Goal: Transaction & Acquisition: Purchase product/service

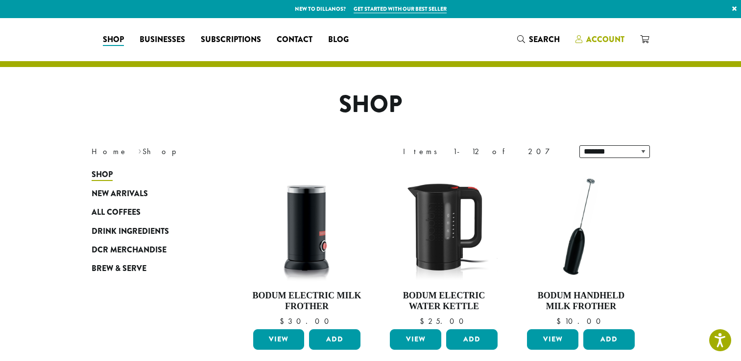
click at [604, 39] on span "Account" at bounding box center [605, 39] width 38 height 11
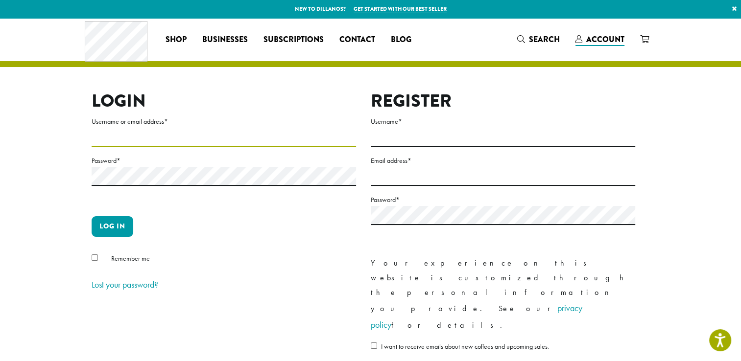
click at [208, 135] on input "Username or email address *" at bounding box center [224, 137] width 264 height 19
type input "**********"
click at [108, 222] on button "Log in" at bounding box center [113, 226] width 42 height 21
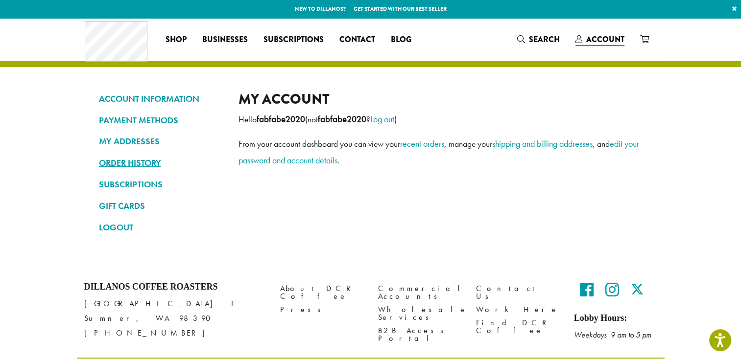
click at [141, 161] on link "ORDER HISTORY" at bounding box center [161, 163] width 125 height 17
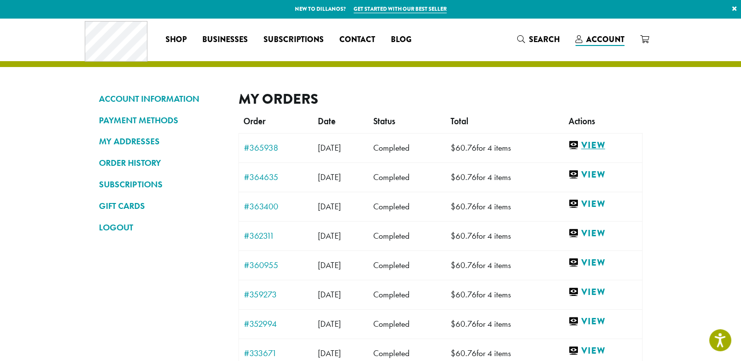
click at [605, 143] on link "View" at bounding box center [602, 146] width 69 height 12
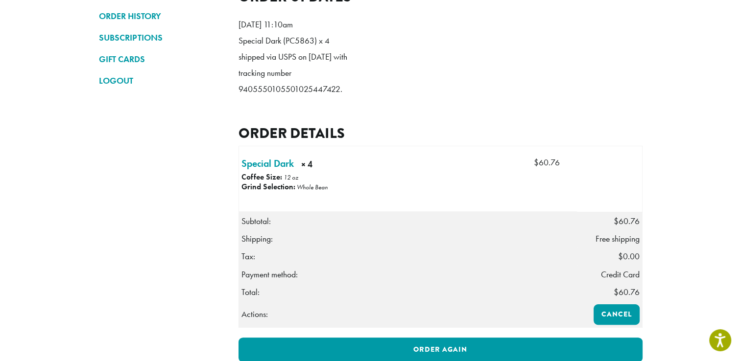
scroll to position [245, 0]
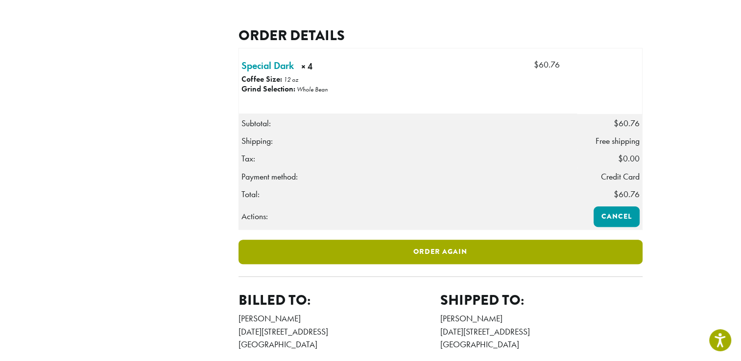
click at [432, 264] on link "Order again" at bounding box center [441, 252] width 404 height 24
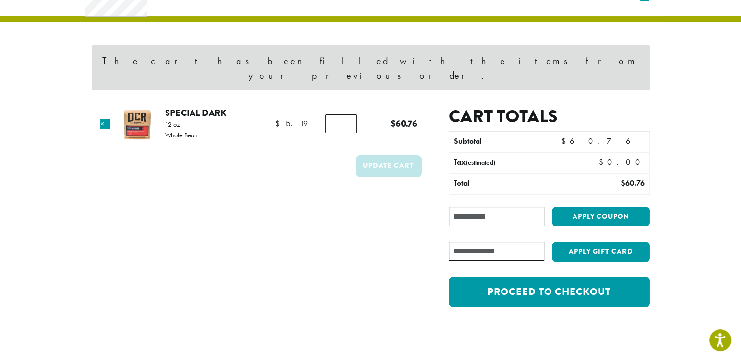
scroll to position [98, 0]
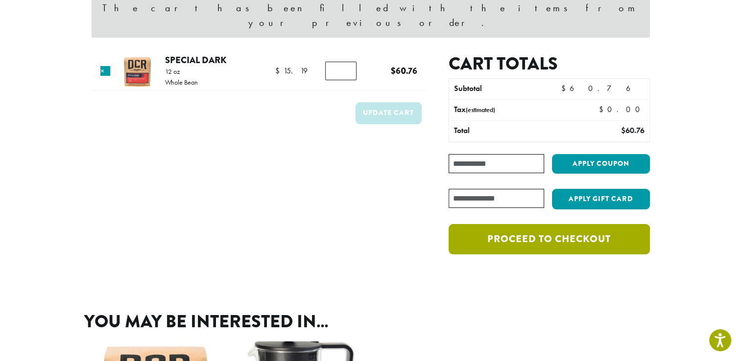
click at [564, 226] on link "Proceed to checkout" at bounding box center [549, 239] width 201 height 30
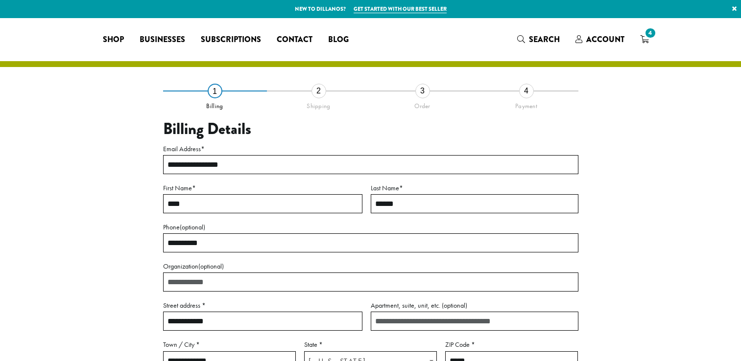
select select "**"
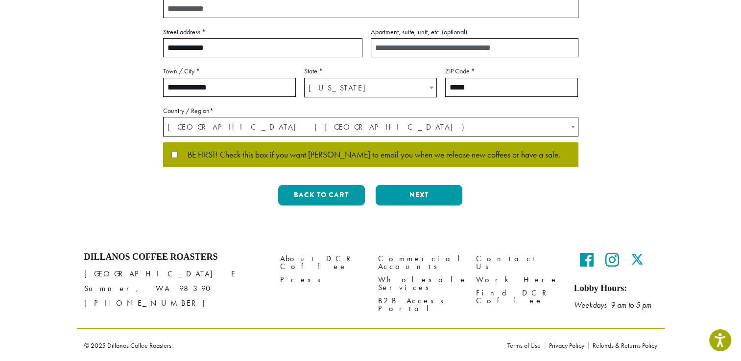
scroll to position [274, 0]
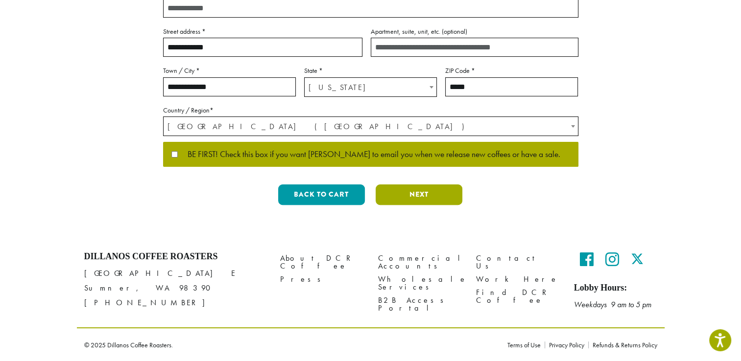
click at [421, 195] on button "Next" at bounding box center [419, 195] width 87 height 21
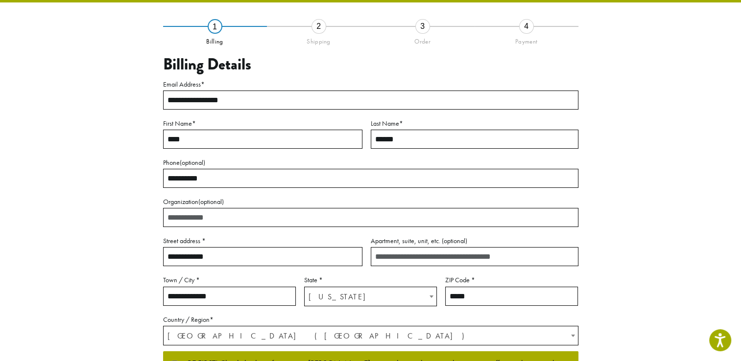
scroll to position [51, 0]
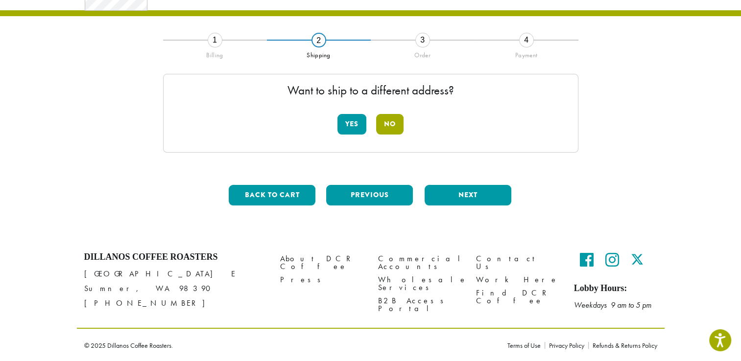
click at [392, 121] on button "No" at bounding box center [389, 124] width 27 height 21
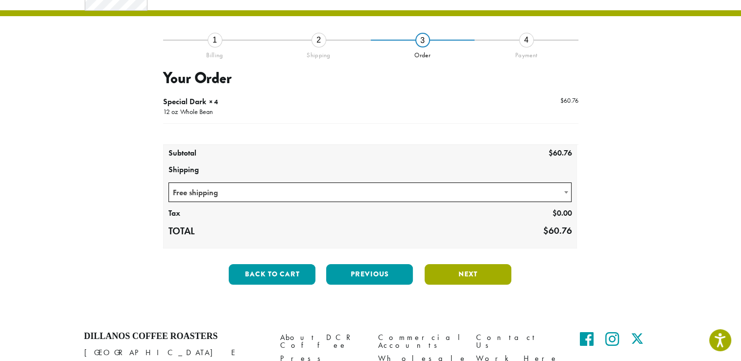
click at [461, 272] on button "Next" at bounding box center [468, 274] width 87 height 21
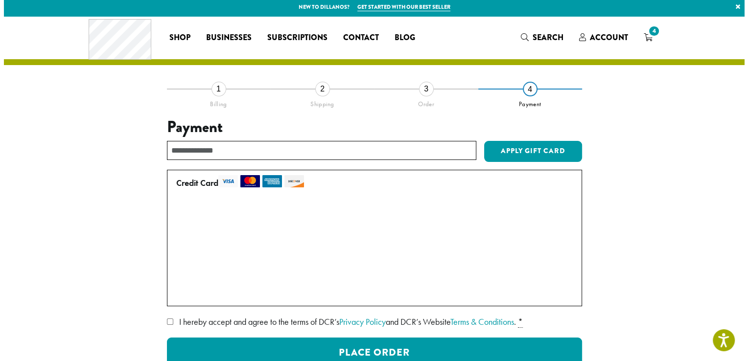
scroll to position [100, 0]
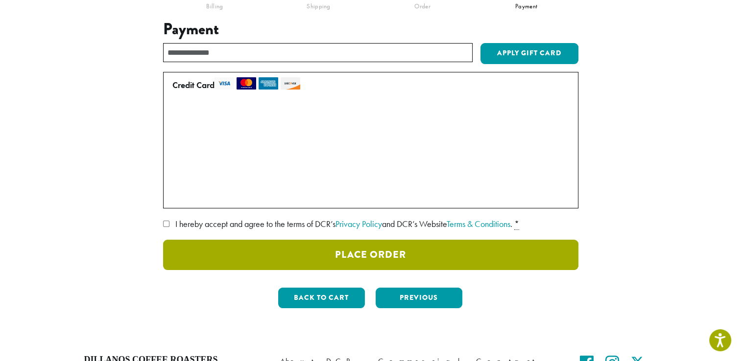
click at [355, 252] on button "Place Order" at bounding box center [370, 255] width 415 height 30
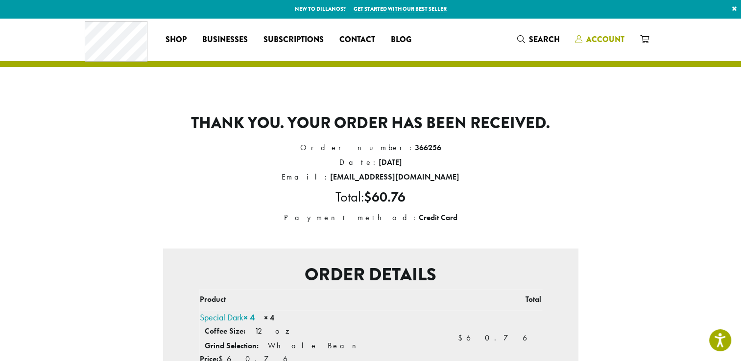
click at [606, 39] on span "Account" at bounding box center [605, 39] width 38 height 11
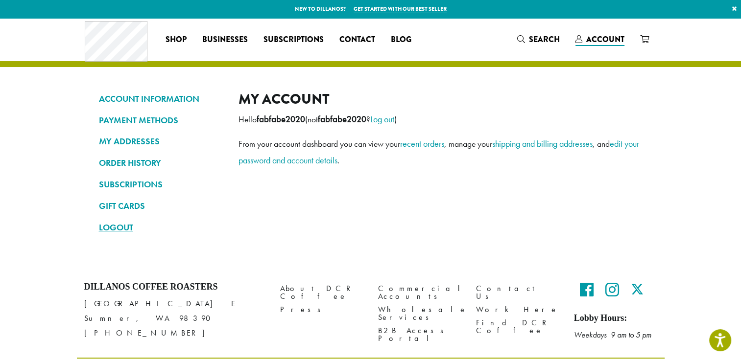
click at [121, 228] on link "LOGOUT" at bounding box center [161, 227] width 125 height 17
